Goal: Task Accomplishment & Management: Use online tool/utility

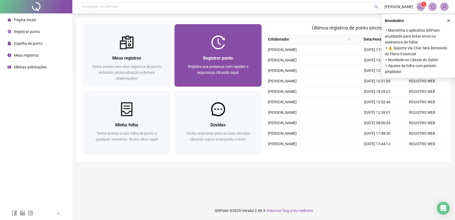
click at [218, 40] on img at bounding box center [218, 42] width 14 height 14
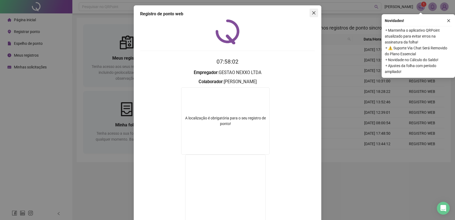
click at [312, 12] on icon "close" at bounding box center [314, 13] width 4 height 4
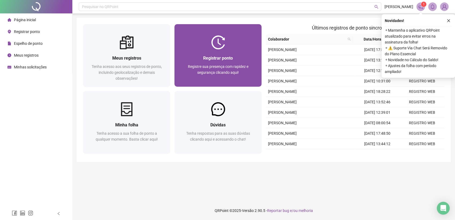
click at [223, 43] on img at bounding box center [218, 42] width 14 height 14
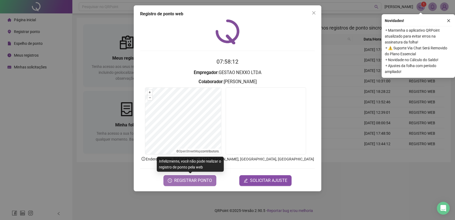
click at [193, 179] on span "REGISTRAR PONTO" at bounding box center [193, 180] width 38 height 6
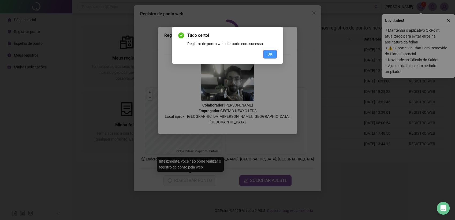
click at [271, 51] on span "OK" at bounding box center [270, 54] width 5 height 6
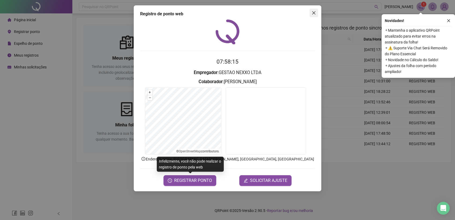
click at [313, 14] on icon "close" at bounding box center [313, 12] width 3 height 3
